Goal: Task Accomplishment & Management: Complete application form

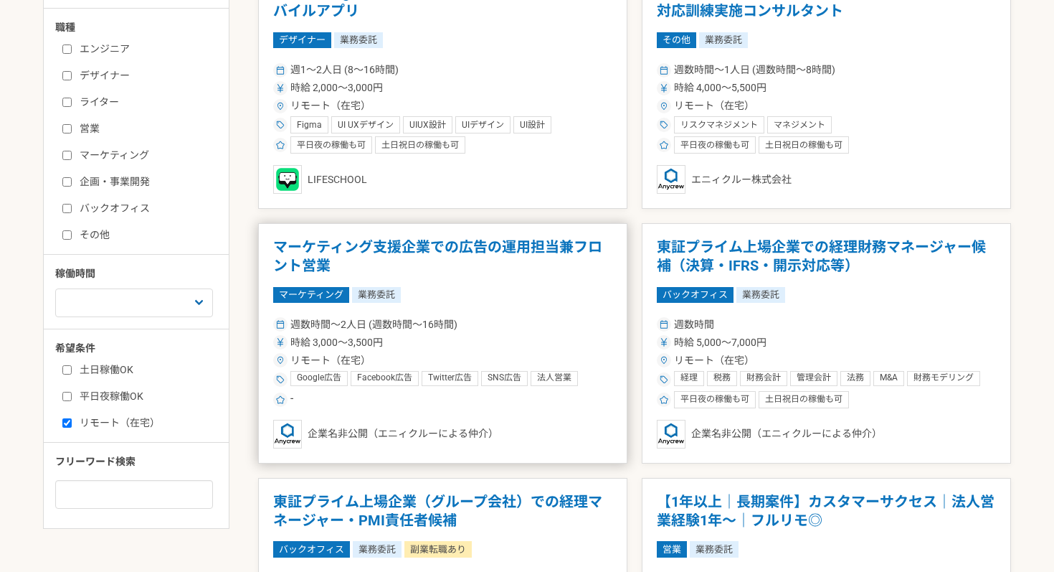
scroll to position [351, 0]
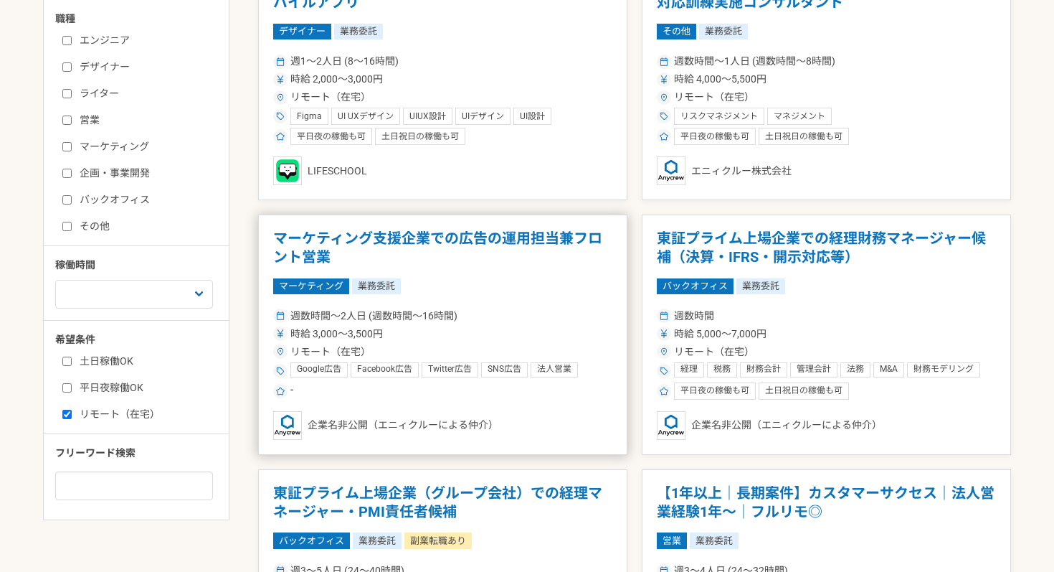
click at [484, 340] on div "時給 3,000〜3,500円" at bounding box center [442, 333] width 339 height 15
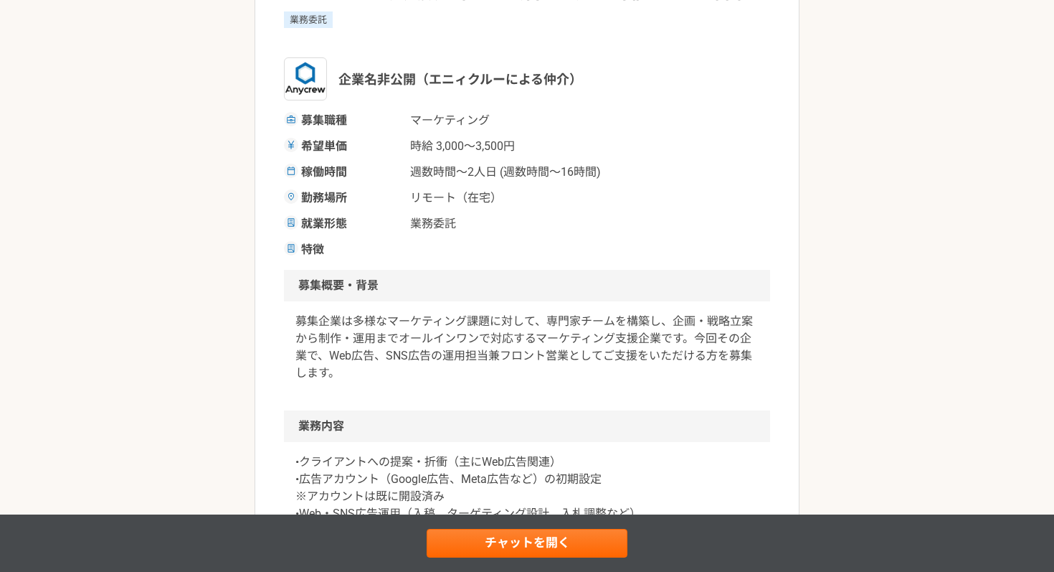
scroll to position [159, 0]
click at [534, 549] on link "チャットを開く" at bounding box center [527, 543] width 201 height 29
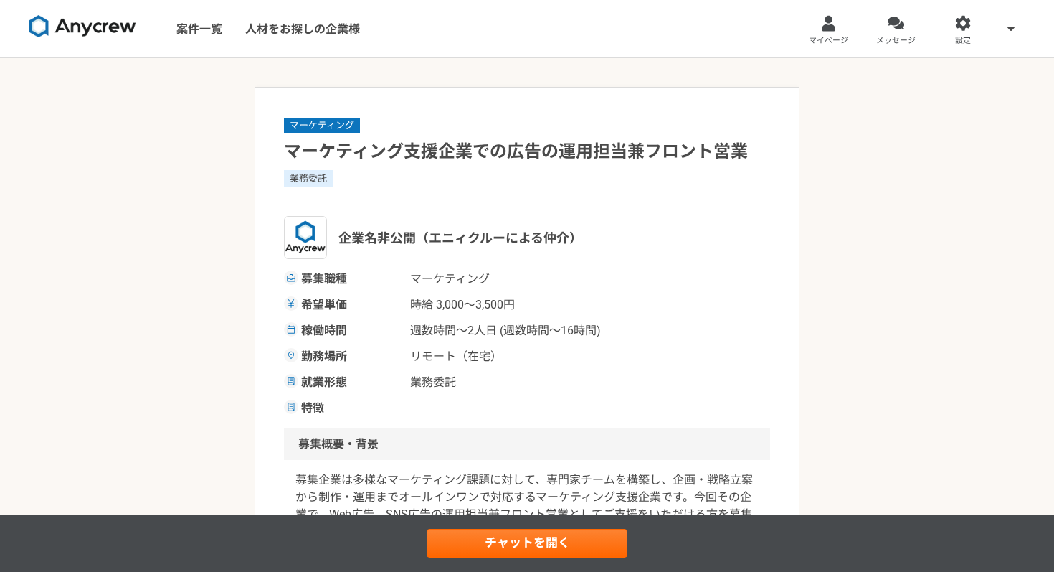
click at [461, 151] on h1 "マーケティング支援企業での広告の運用担当兼フロント営業" at bounding box center [527, 151] width 486 height 25
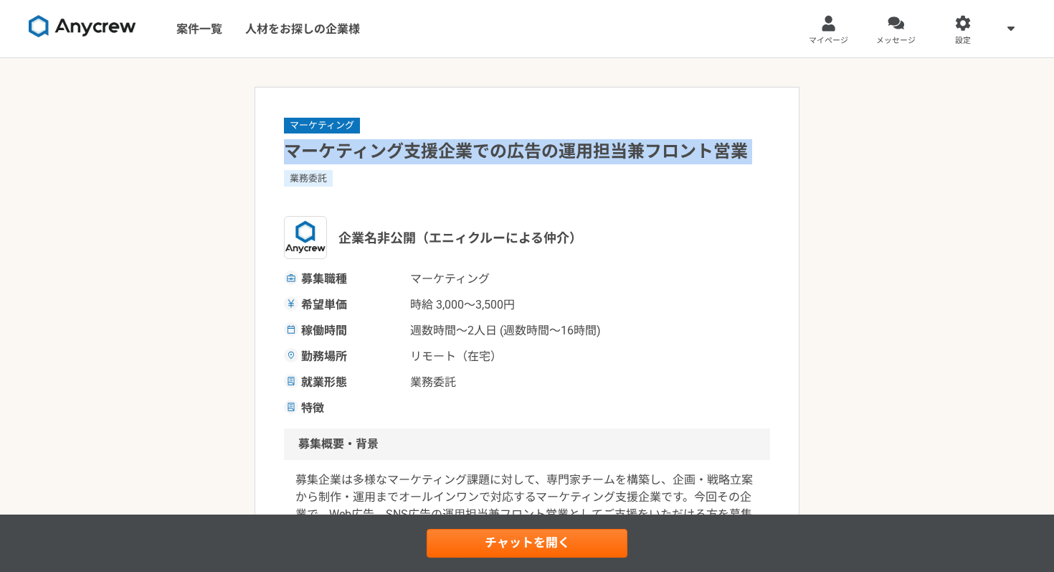
click at [461, 151] on h1 "マーケティング支援企業での広告の運用担当兼フロント営業" at bounding box center [527, 151] width 486 height 25
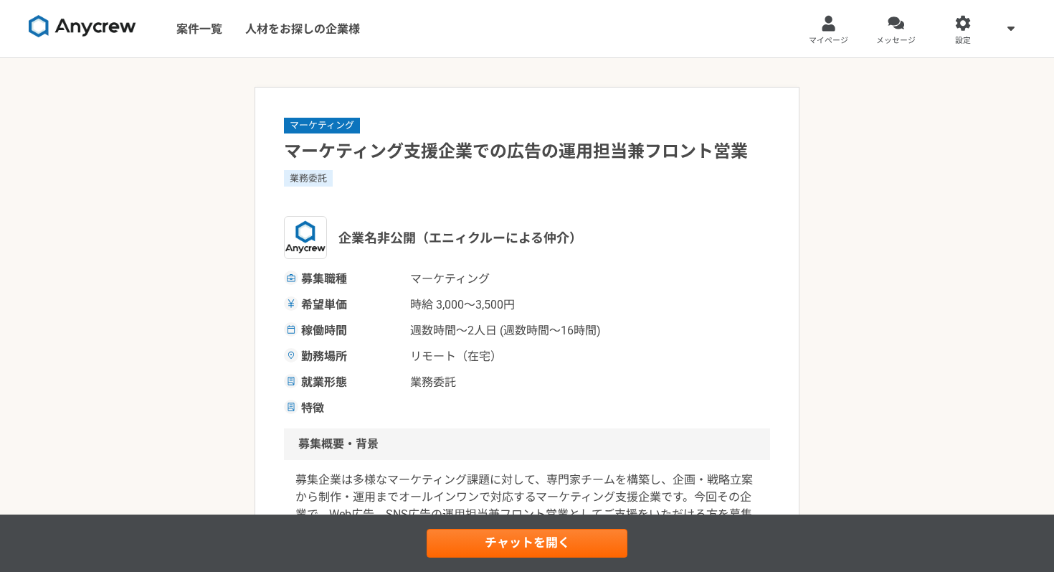
click at [602, 118] on div "マーケティング マーケティング支援企業での広告の運用担当兼フロント営業 業務委託 企業名非公開（エニィクルーによる仲介） 募集職種 マーケティング 希望単価 …" at bounding box center [527, 266] width 486 height 300
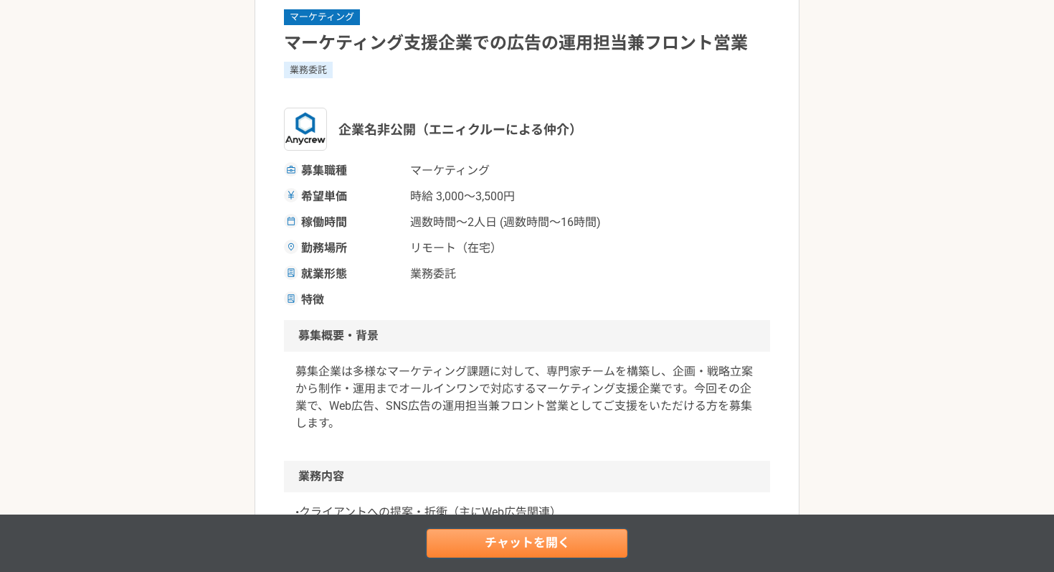
click at [555, 544] on link "チャットを開く" at bounding box center [527, 543] width 201 height 29
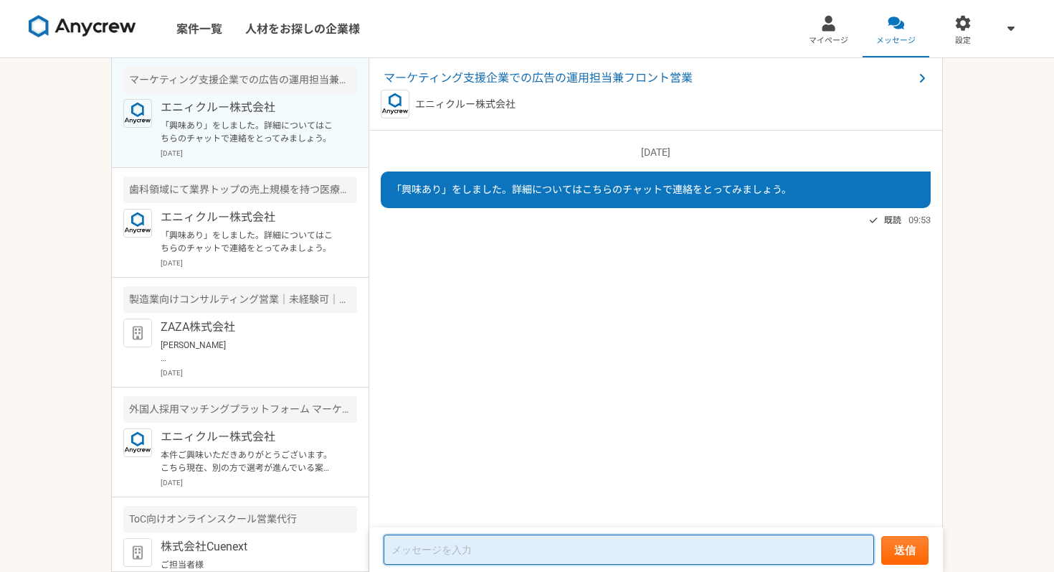
click at [501, 556] on textarea at bounding box center [629, 549] width 491 height 30
paste textarea "ご担当者様 お世話になっております。[PERSON_NAME]と[PERSON_NAME]。 このたびは貴社の「広告の運用担当兼フロント営業」の求人を拝見し、…"
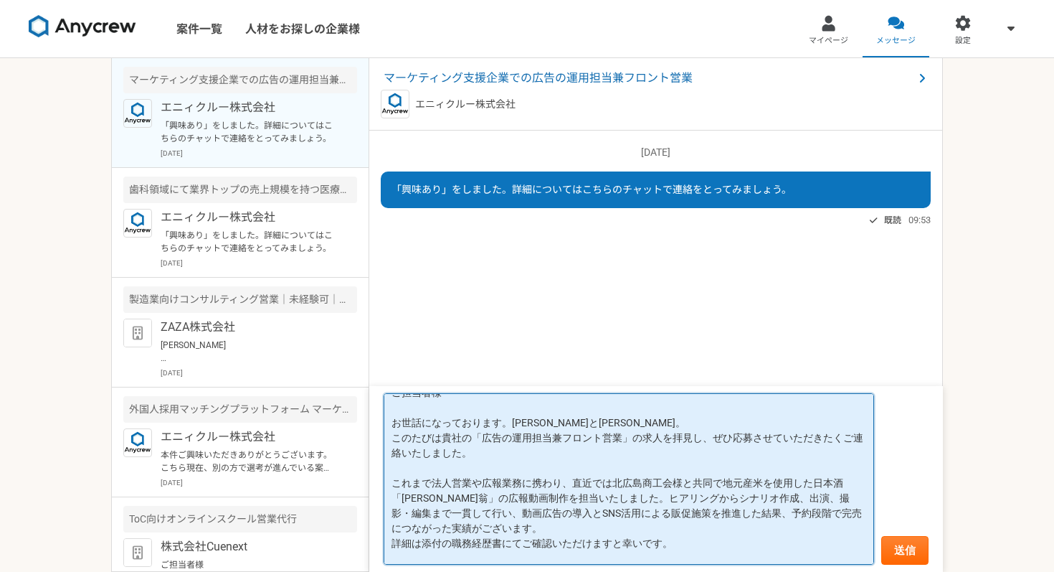
scroll to position [17, 0]
click at [468, 416] on textarea "ご担当者様 お世話になっております。[PERSON_NAME]と[PERSON_NAME]。 このたびは貴社の「広告の運用担当兼フロント営業」の求人を拝見し、…" at bounding box center [629, 478] width 491 height 171
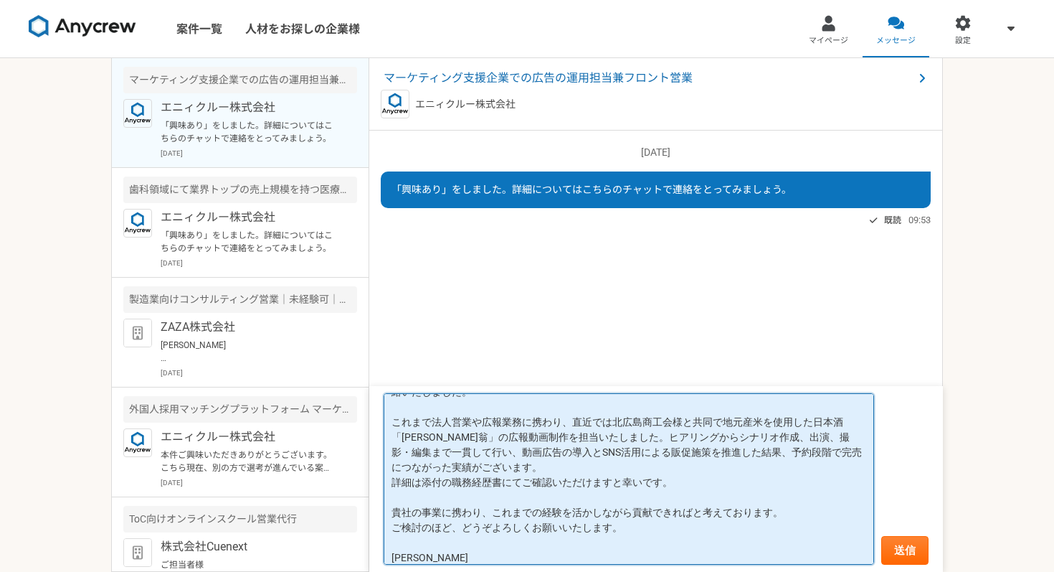
scroll to position [80, 0]
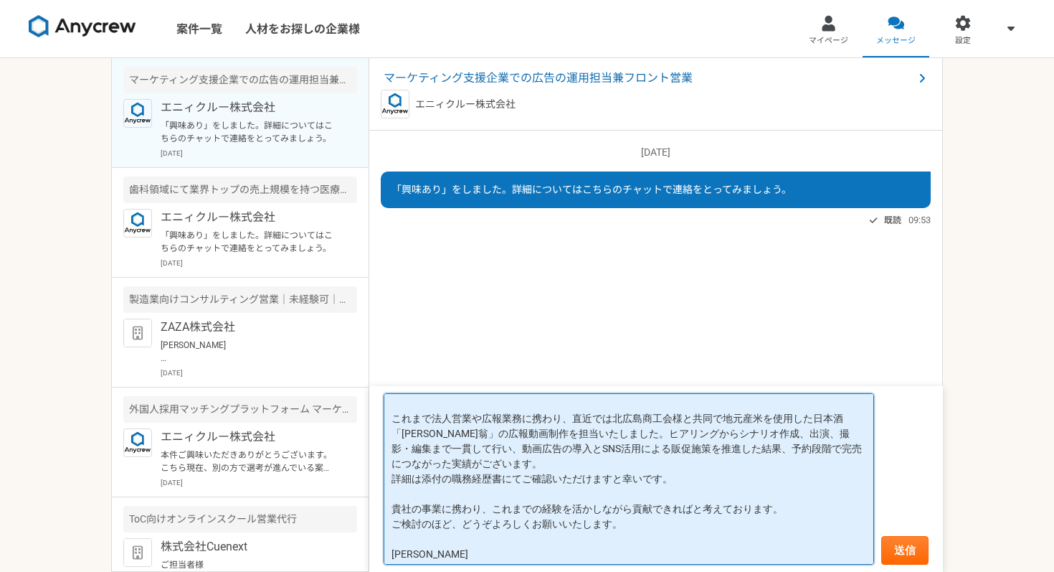
click at [643, 419] on textarea "ご担当者様 お世話になります。[PERSON_NAME]と[PERSON_NAME]。 このたびは貴社の「広告の運用担当兼フロント営業」の求人を拝見し、ぜひ応…" at bounding box center [629, 478] width 491 height 171
click at [588, 434] on textarea "ご担当者様 お世話になります。[PERSON_NAME]と[PERSON_NAME]。 このたびは貴社の「広告の運用担当兼フロント営業」の求人を拝見し、ぜひ応…" at bounding box center [629, 478] width 491 height 171
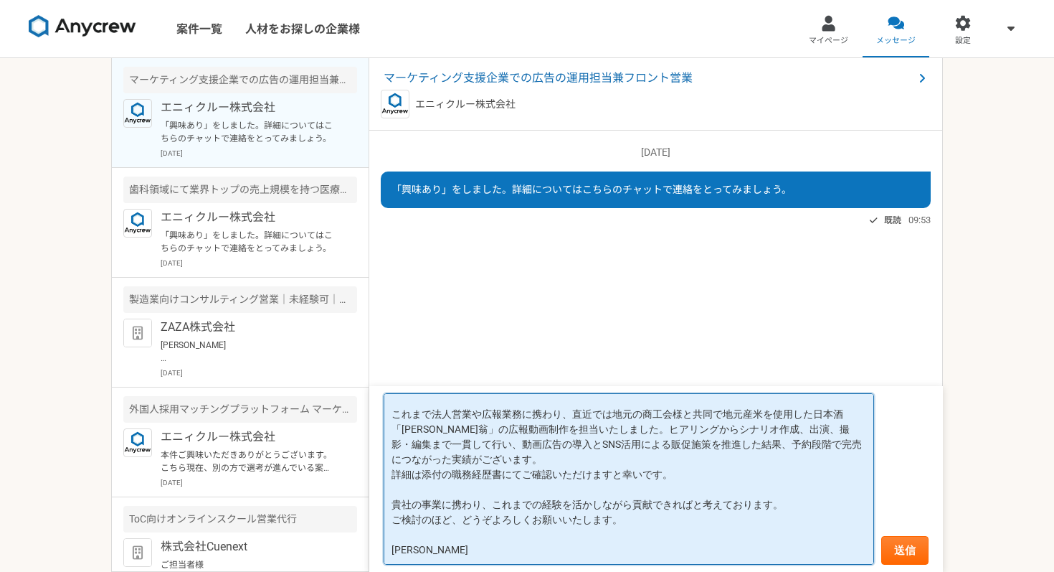
click at [448, 474] on textarea "ご担当者様 お世話になります。[PERSON_NAME]と[PERSON_NAME]。 このたびは貴社の「広告の運用担当兼フロント営業」の求人を拝見し、ぜひ応…" at bounding box center [629, 478] width 491 height 171
type textarea "ご担当者様 お世話になります。[PERSON_NAME]と[PERSON_NAME]。 このたびは貴社の「広告の運用担当兼フロント営業」の求人を拝見し、ぜひ応…"
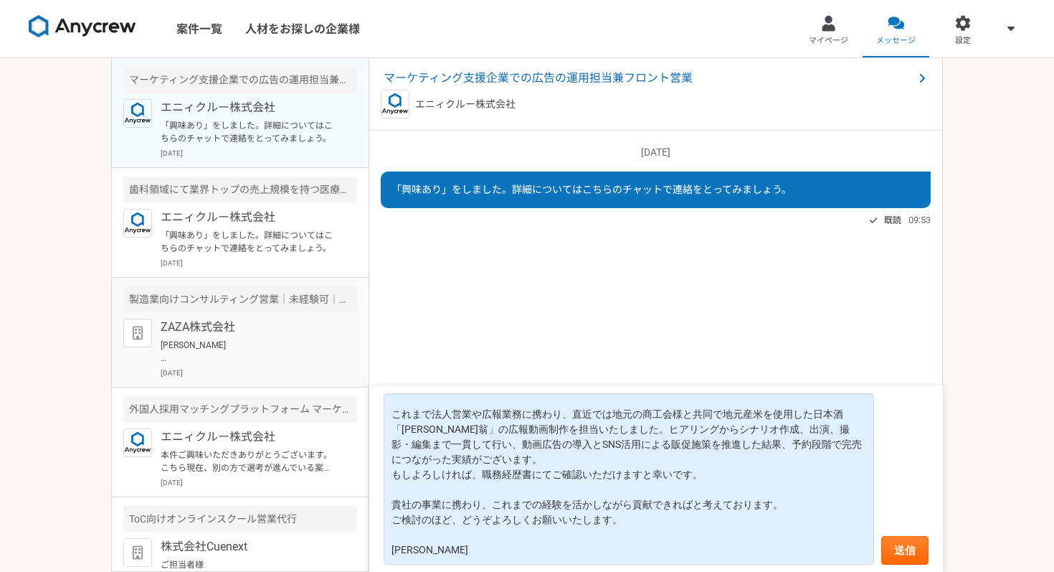
click at [257, 361] on p "[PERSON_NAME] お世話になっております。 ZAZA株式会社の[PERSON_NAME]でございます。 先日は面談にて貴重なお時間をいただき、ありが…" at bounding box center [249, 351] width 177 height 26
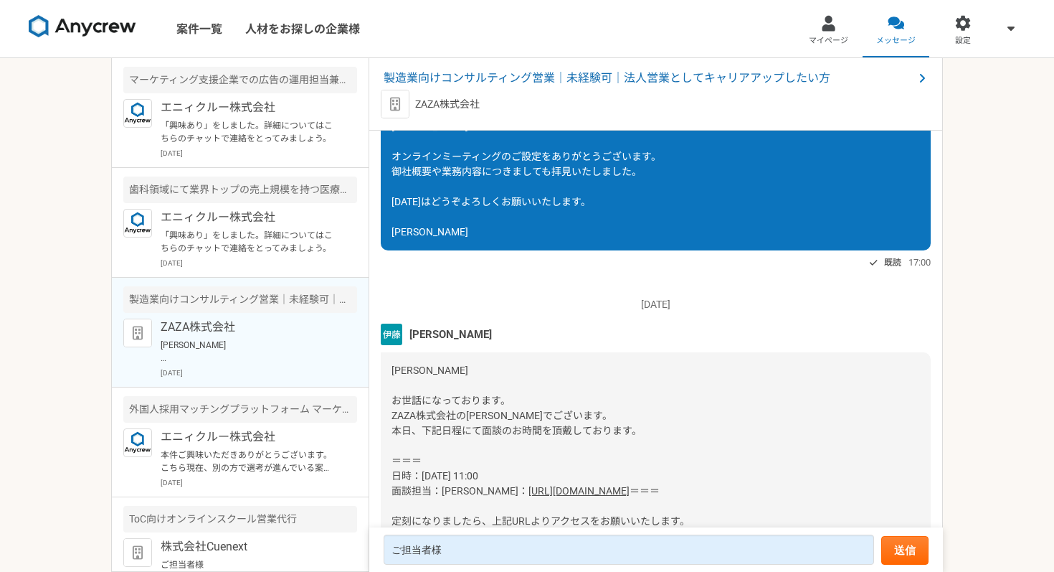
scroll to position [1127, 0]
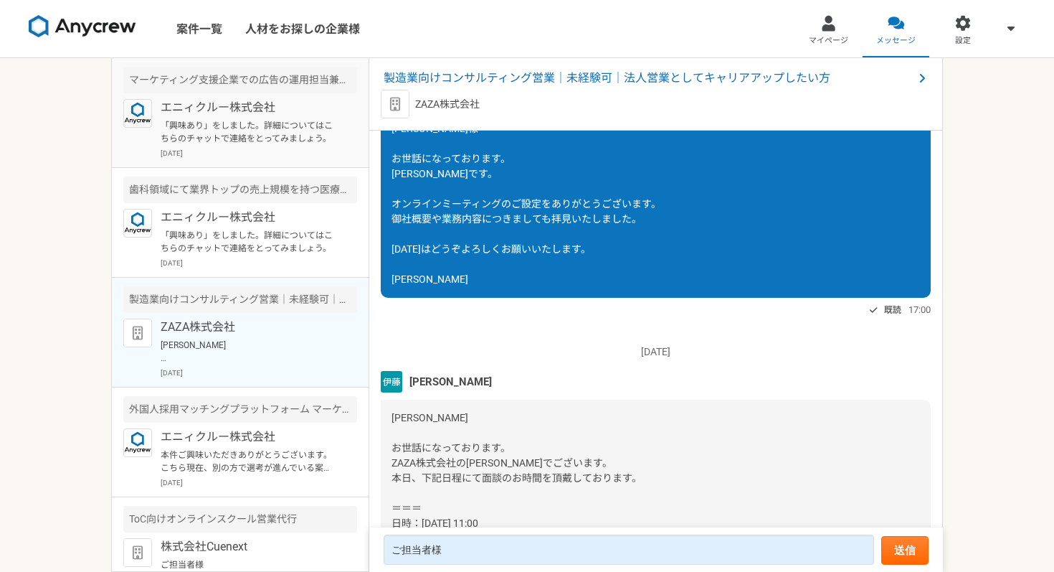
click at [258, 141] on p "「興味あり」をしました。詳細についてはこちらのチャットで連絡をとってみましょう。" at bounding box center [249, 132] width 177 height 26
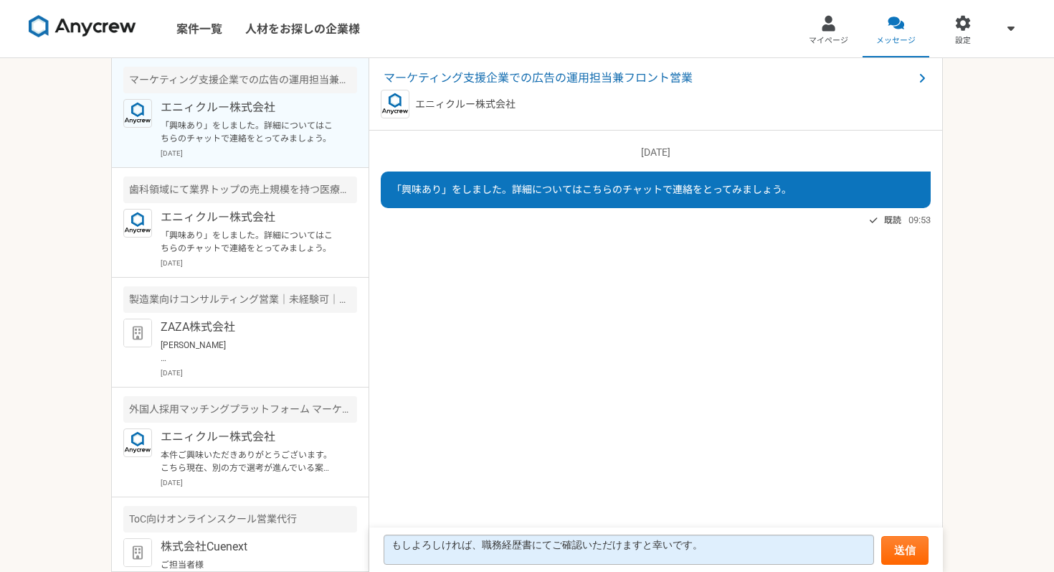
scroll to position [205, 0]
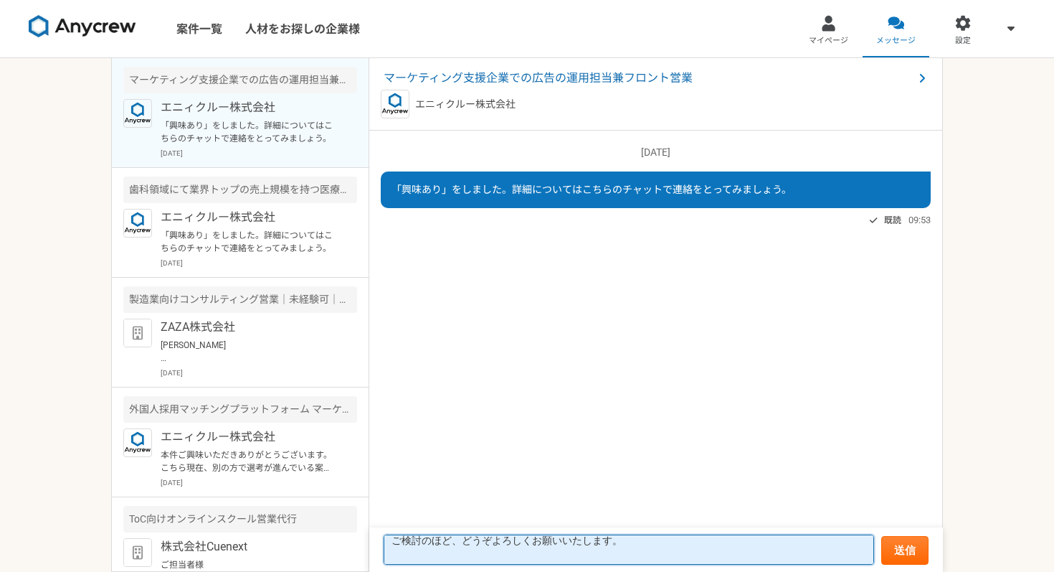
click at [834, 554] on textarea "ご担当者様 お世話になります。[PERSON_NAME]と[PERSON_NAME]。 このたびは貴社の「広告の運用担当兼フロント営業」の求人を拝見し、ぜひ応…" at bounding box center [629, 549] width 491 height 30
drag, startPoint x: 536, startPoint y: 550, endPoint x: 779, endPoint y: 544, distance: 243.2
click at [779, 544] on textarea "ご担当者様 お世話になります。[PERSON_NAME]と[PERSON_NAME]。 このたびは貴社の「広告の運用担当兼フロント営業」の求人を拝見し、ぜひ応…" at bounding box center [629, 549] width 491 height 30
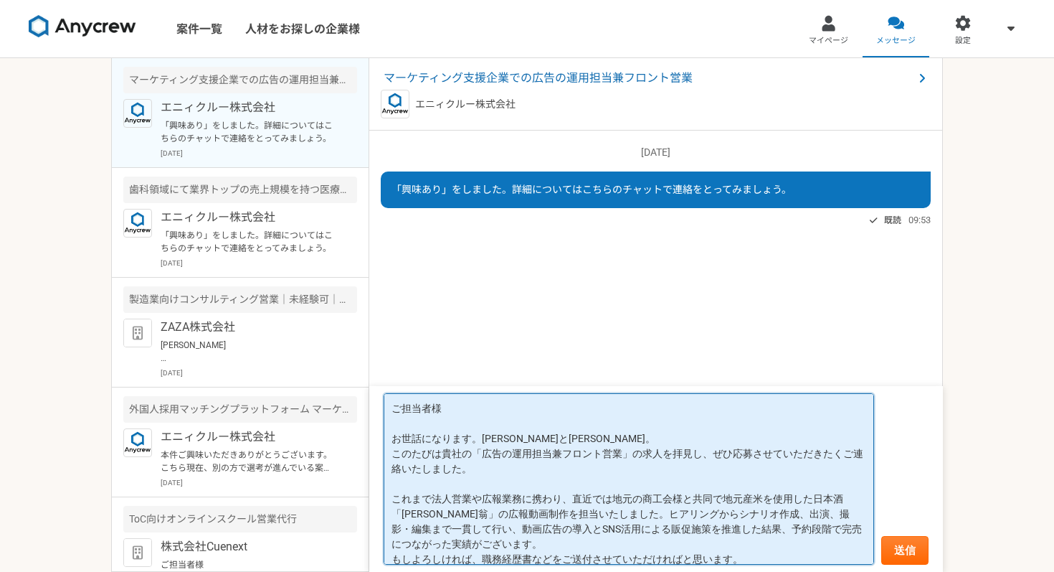
scroll to position [85, 0]
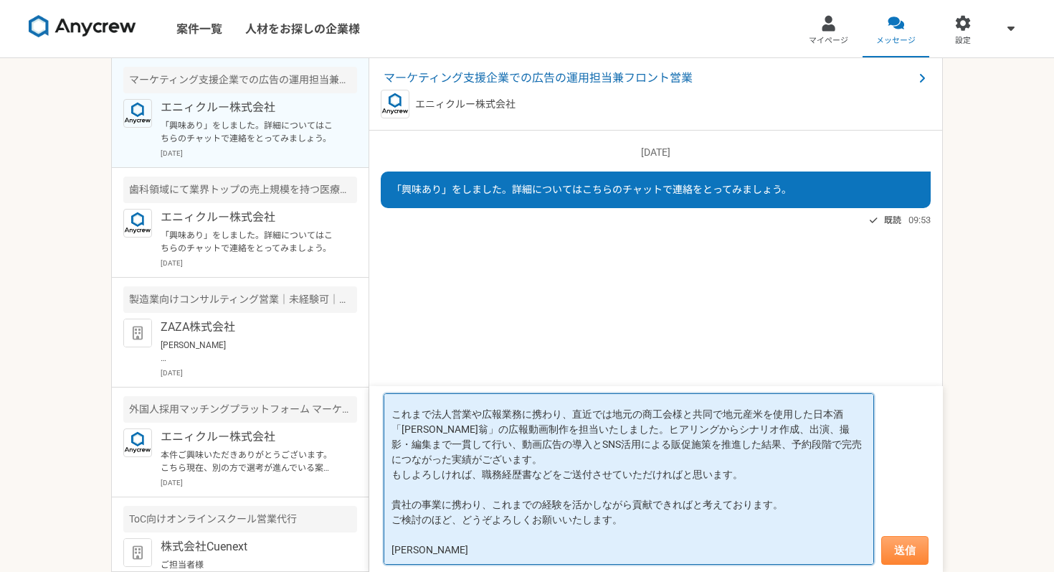
type textarea "ご担当者様 お世話になります。[PERSON_NAME]と[PERSON_NAME]。 このたびは貴社の「広告の運用担当兼フロント営業」の求人を拝見し、ぜひ応…"
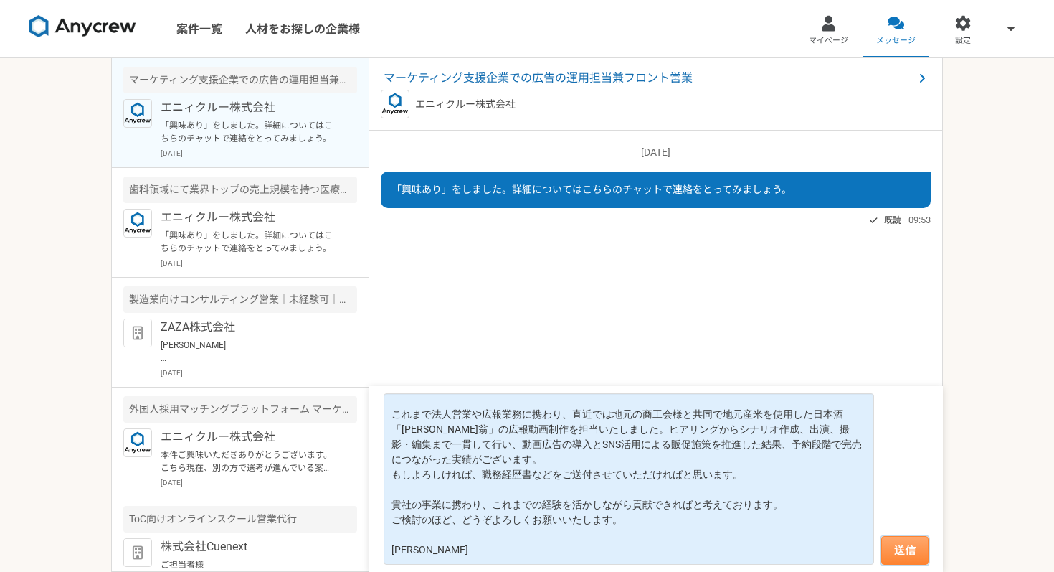
click at [894, 556] on button "送信" at bounding box center [904, 550] width 47 height 29
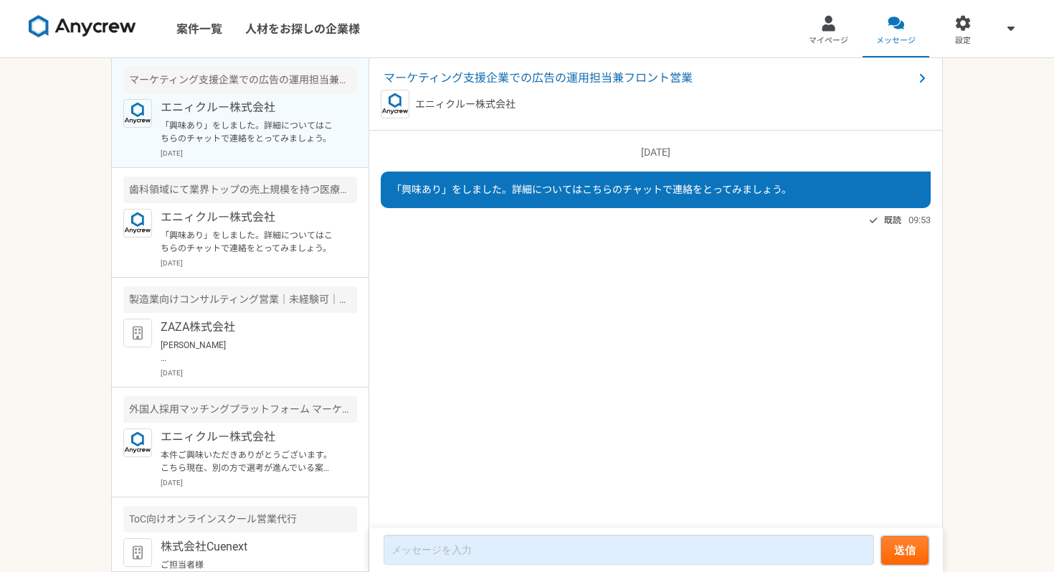
scroll to position [60, 0]
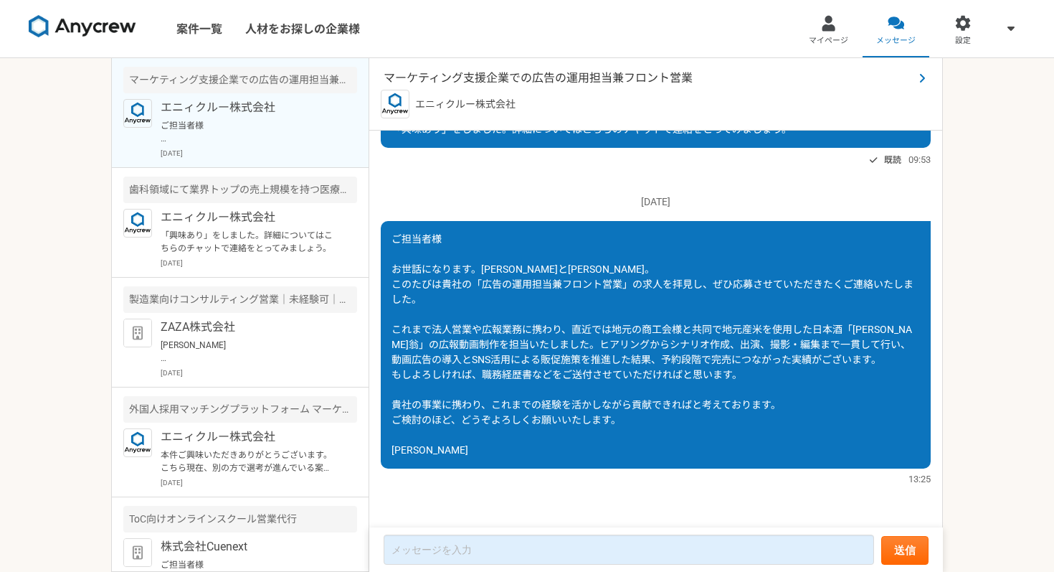
click at [500, 79] on span "マーケティング支援企業での広告の運用担当兼フロント営業" at bounding box center [649, 78] width 530 height 17
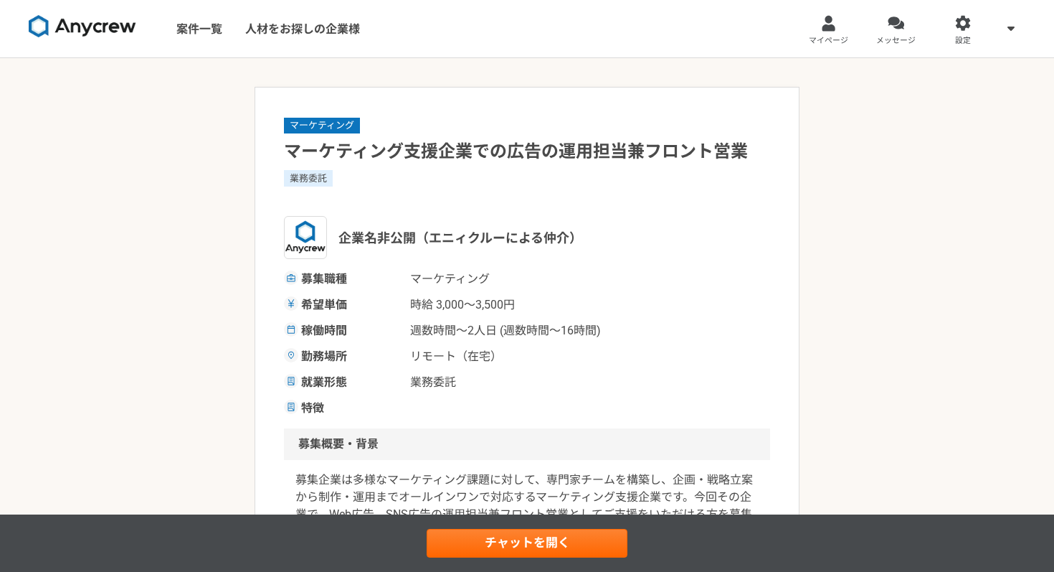
click at [373, 153] on h1 "マーケティング支援企業での広告の運用担当兼フロント営業" at bounding box center [527, 151] width 486 height 25
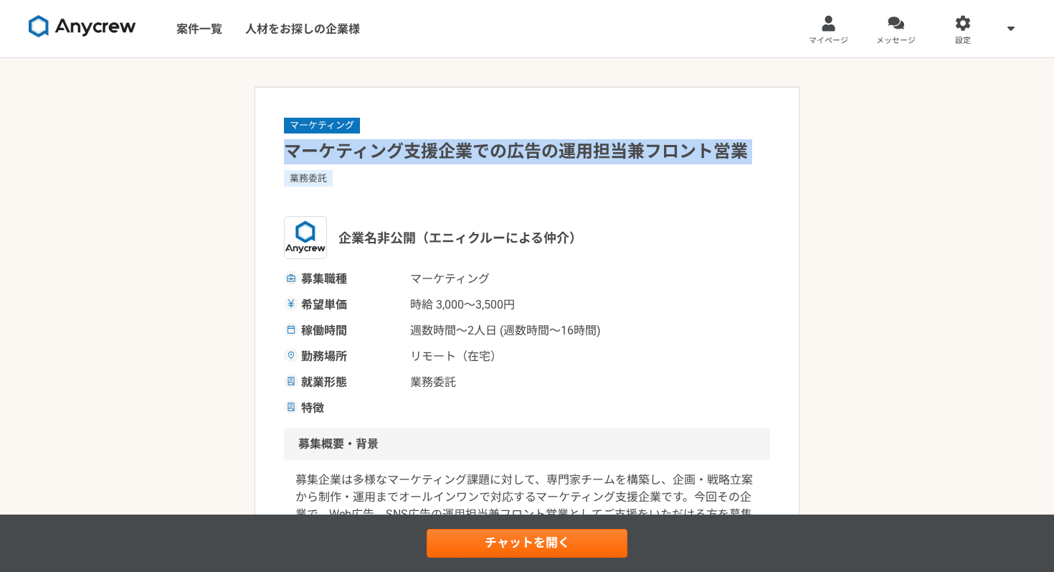
click at [373, 153] on h1 "マーケティング支援企業での広告の運用担当兼フロント営業" at bounding box center [527, 151] width 486 height 25
copy h1 "マーケティング支援企業での広告の運用担当兼フロント営業"
